Goal: Information Seeking & Learning: Learn about a topic

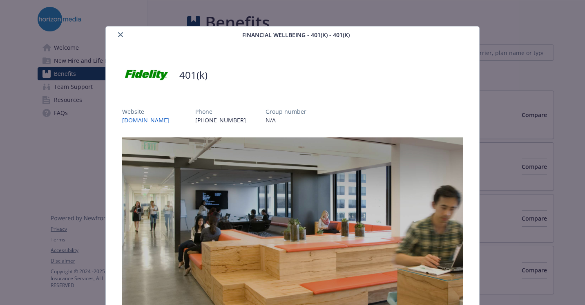
scroll to position [25, 0]
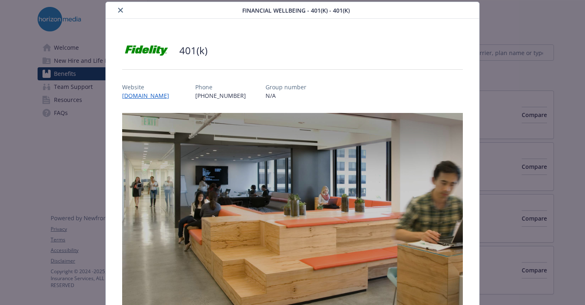
click at [119, 8] on icon "close" at bounding box center [120, 10] width 5 height 5
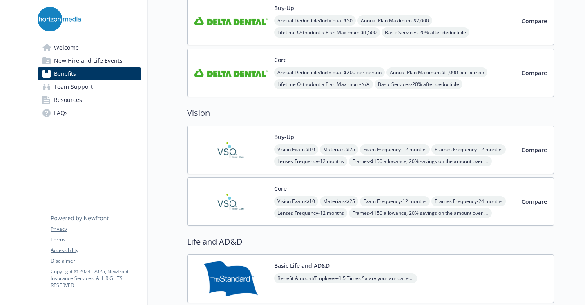
scroll to position [408, 0]
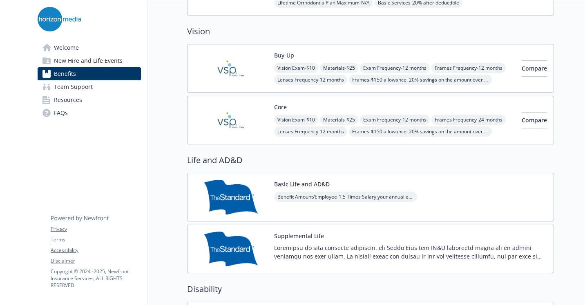
click at [246, 72] on img at bounding box center [231, 68] width 74 height 35
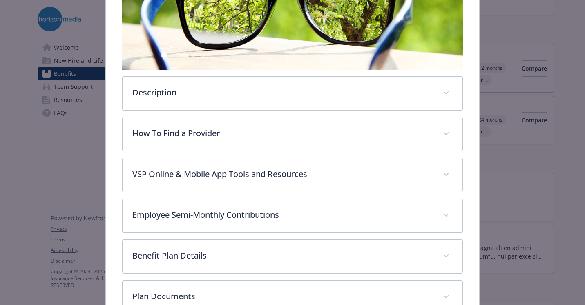
scroll to position [188, 0]
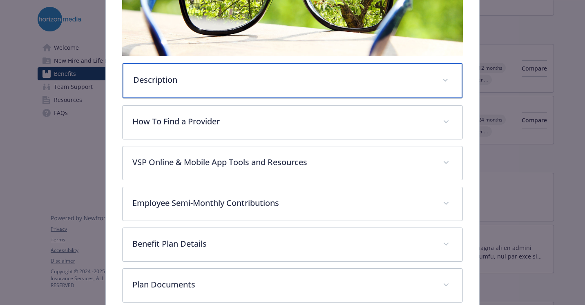
click at [254, 81] on p "Description" at bounding box center [282, 80] width 299 height 12
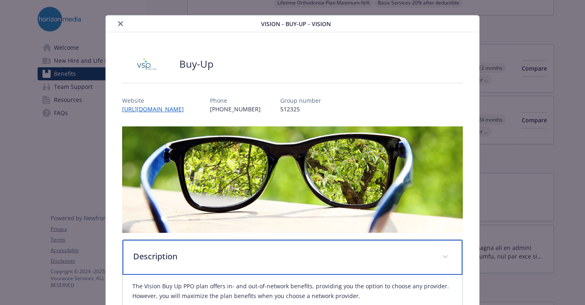
scroll to position [0, 0]
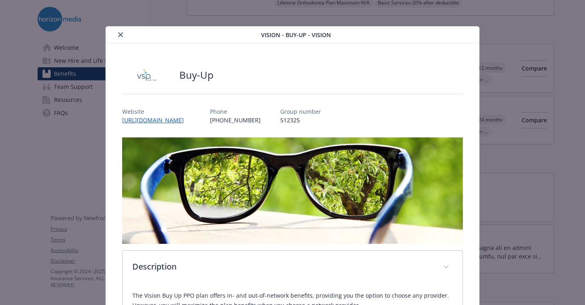
click at [198, 85] on div "Buy-Up" at bounding box center [292, 75] width 341 height 25
click at [119, 34] on icon "close" at bounding box center [120, 34] width 5 height 5
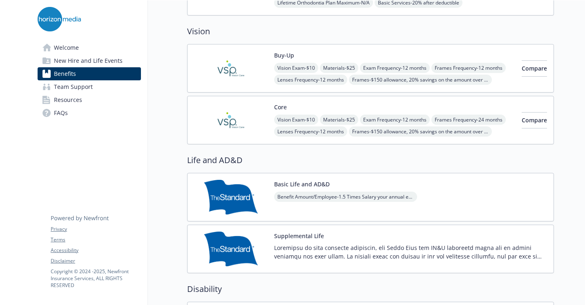
click at [233, 115] on img at bounding box center [231, 120] width 74 height 35
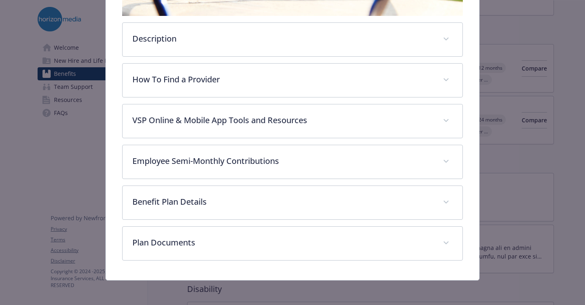
scroll to position [229, 0]
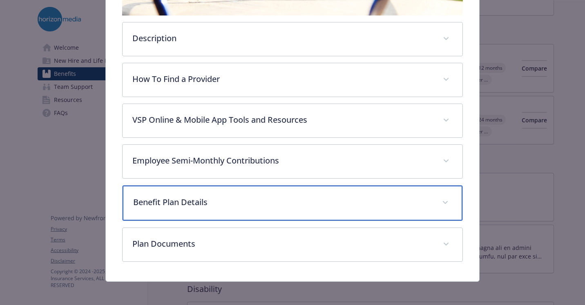
click at [232, 196] on p "Benefit Plan Details" at bounding box center [282, 202] width 299 height 12
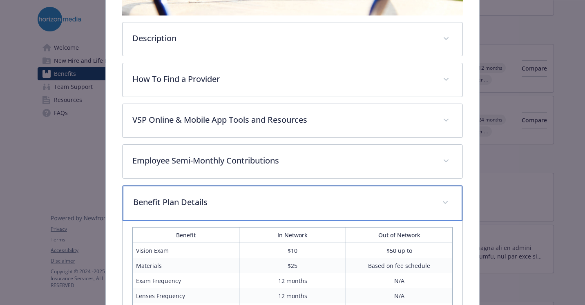
click at [236, 199] on p "Benefit Plan Details" at bounding box center [282, 202] width 299 height 12
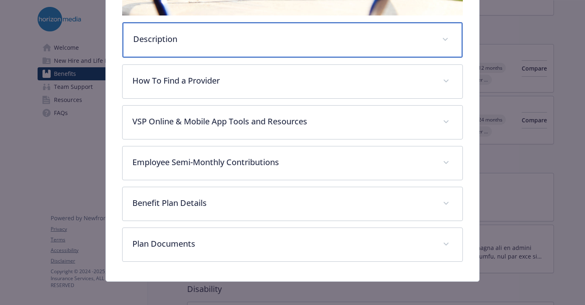
click at [251, 41] on p "Description" at bounding box center [282, 39] width 299 height 12
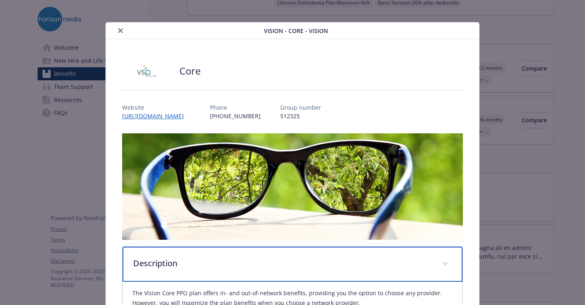
scroll to position [0, 0]
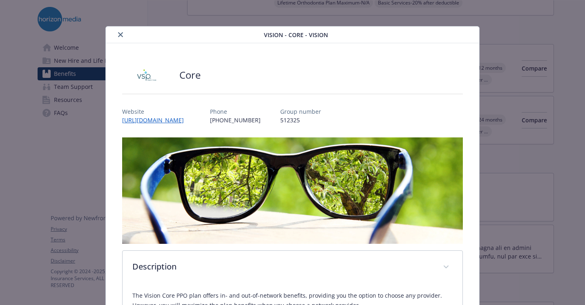
click at [158, 13] on div "Vision - Core - Vision Core Website [URL][DOMAIN_NAME] Phone [PHONE_NUMBER] Gro…" at bounding box center [292, 152] width 585 height 305
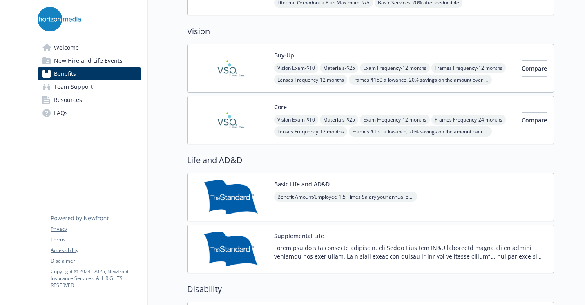
click at [116, 34] on div "Welcome New Hire and Life Events Benefits Team Support Resources FAQs Privacy T…" at bounding box center [89, 68] width 116 height 136
